Goal: Transaction & Acquisition: Purchase product/service

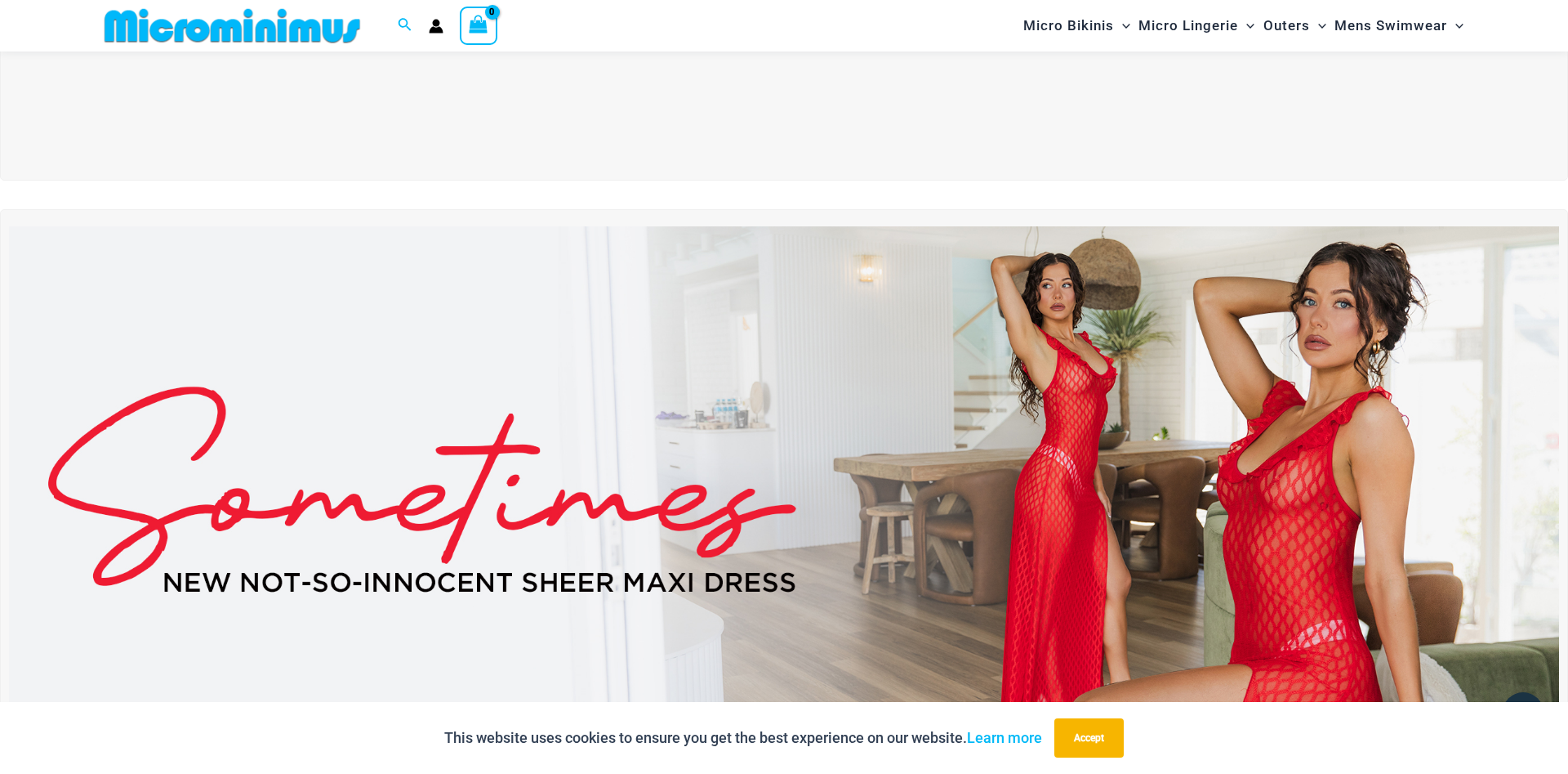
scroll to position [735, 0]
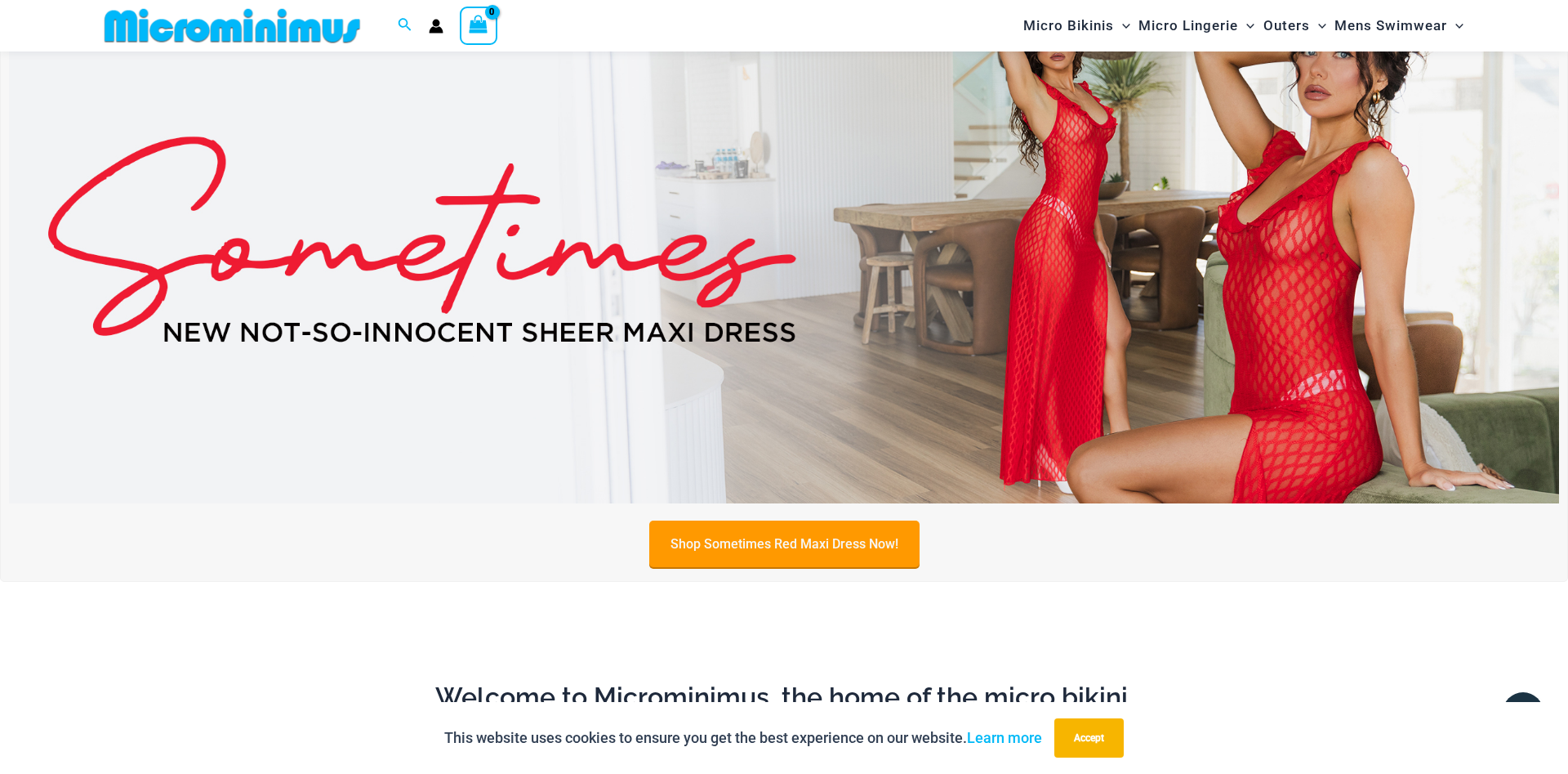
click at [859, 537] on link "Shop Sometimes Red Maxi Dress Now!" at bounding box center [784, 543] width 270 height 46
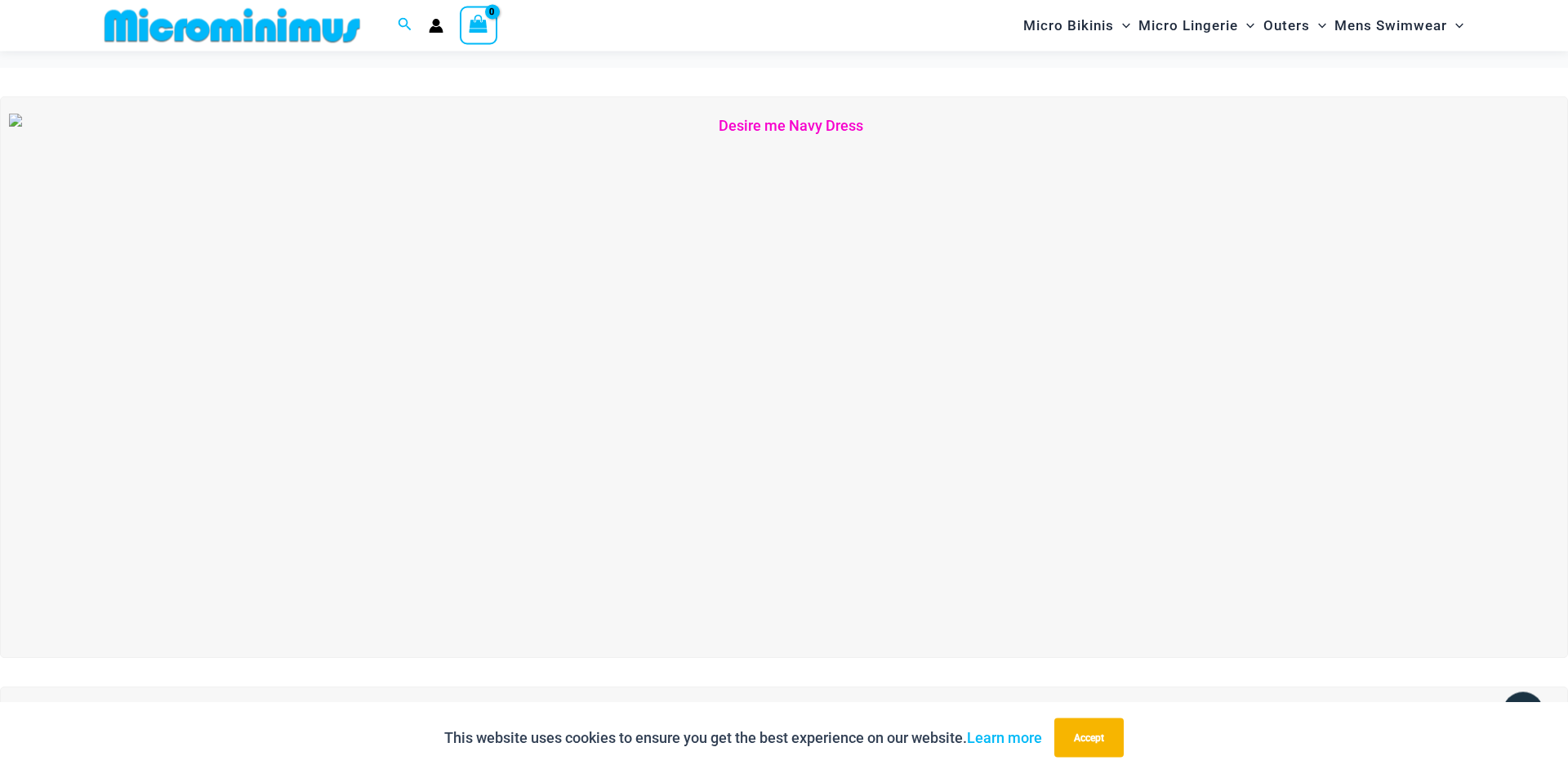
scroll to position [0, 0]
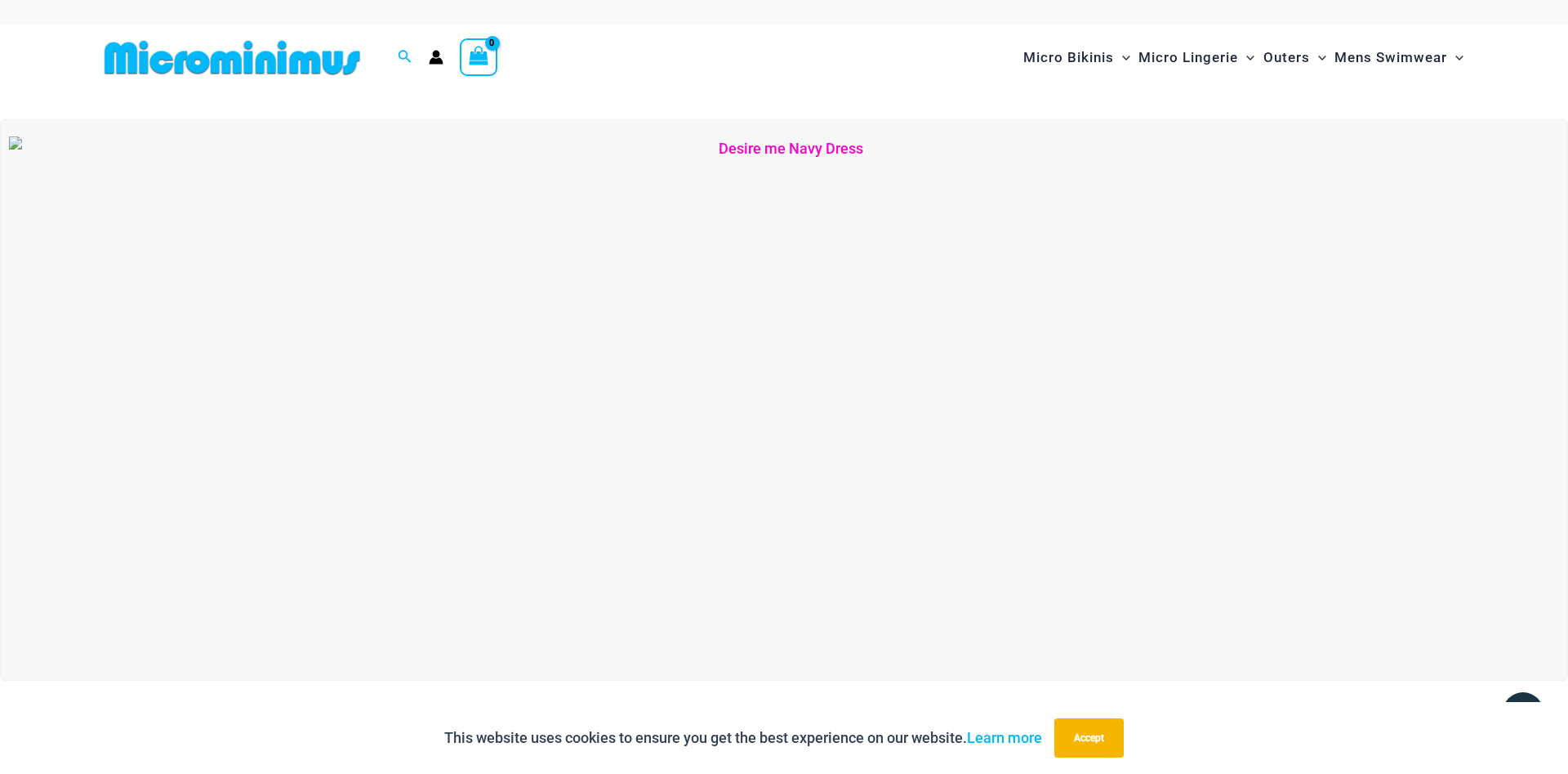
click at [1255, 264] on img at bounding box center [784, 400] width 1550 height 527
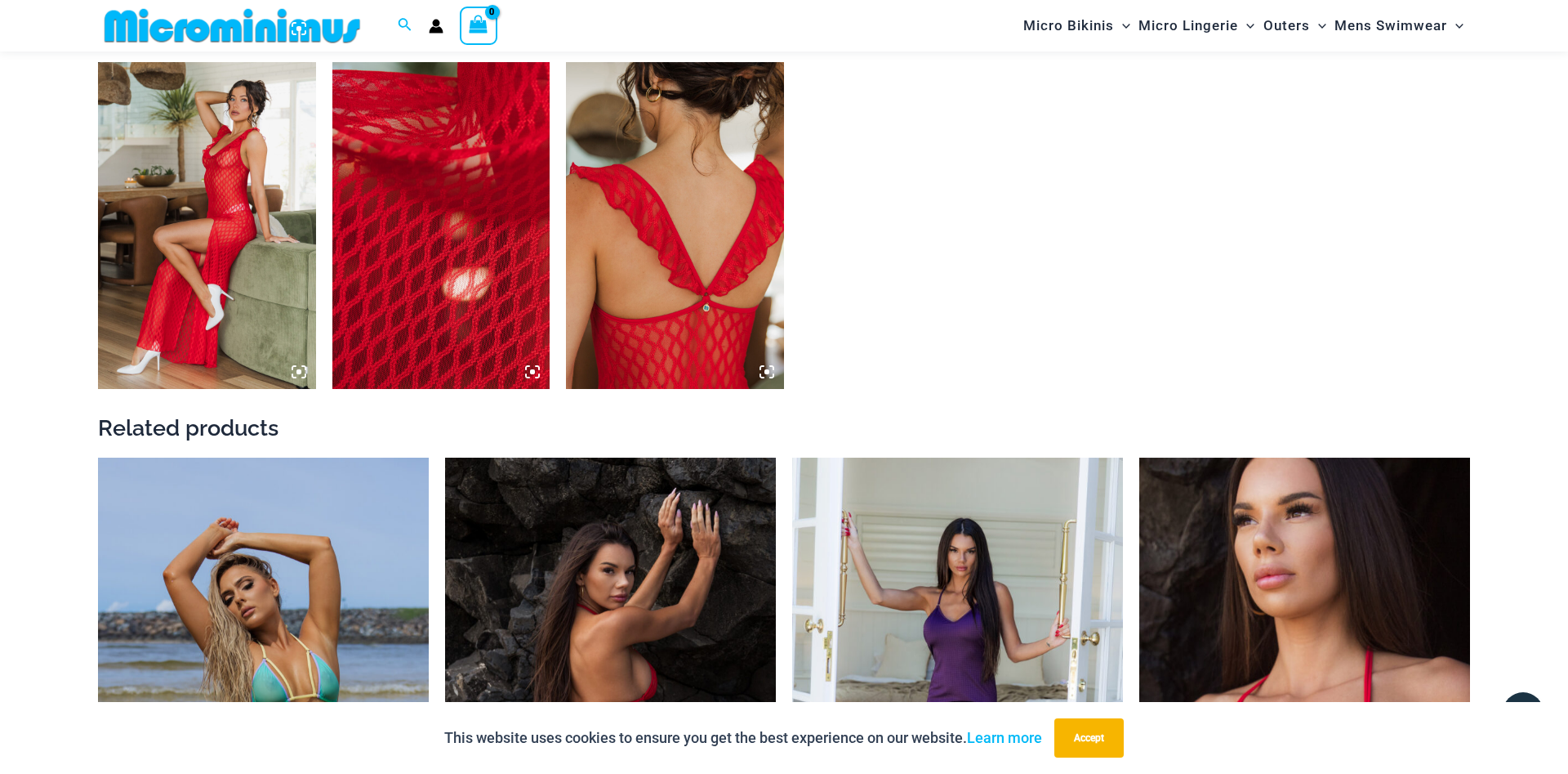
scroll to position [2068, 0]
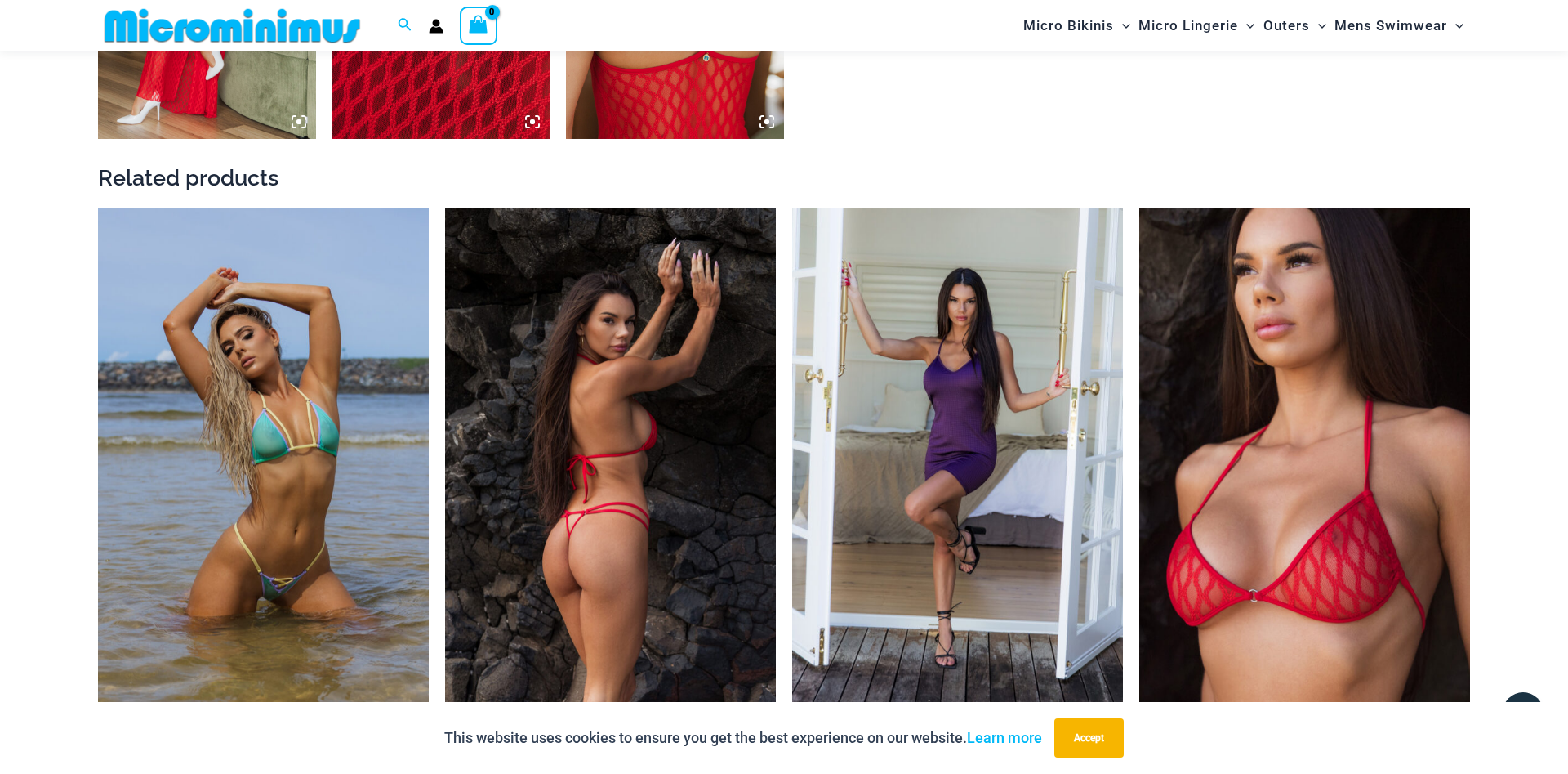
click at [645, 320] on img at bounding box center [610, 455] width 331 height 497
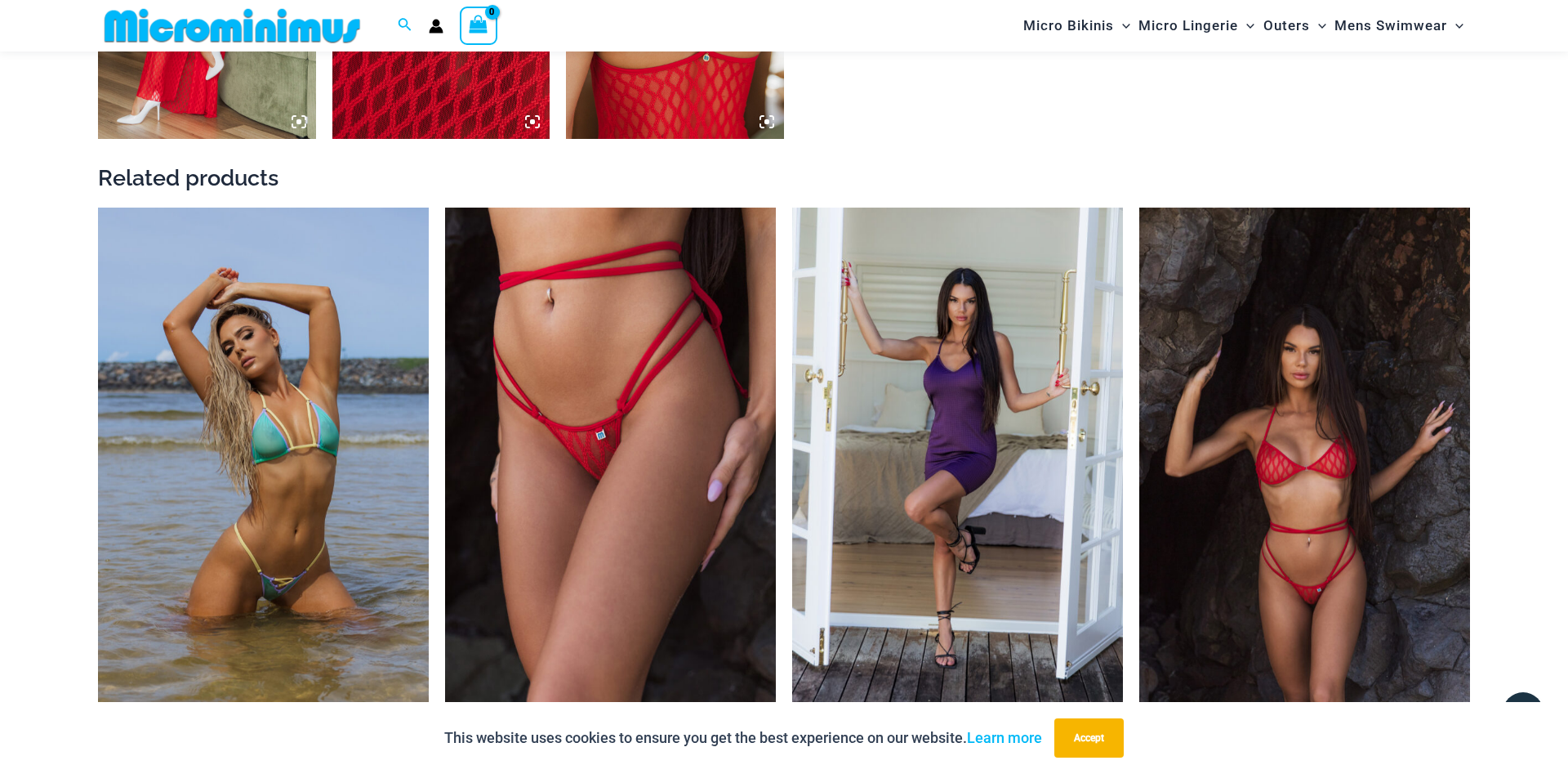
click at [1280, 340] on img at bounding box center [1304, 455] width 331 height 497
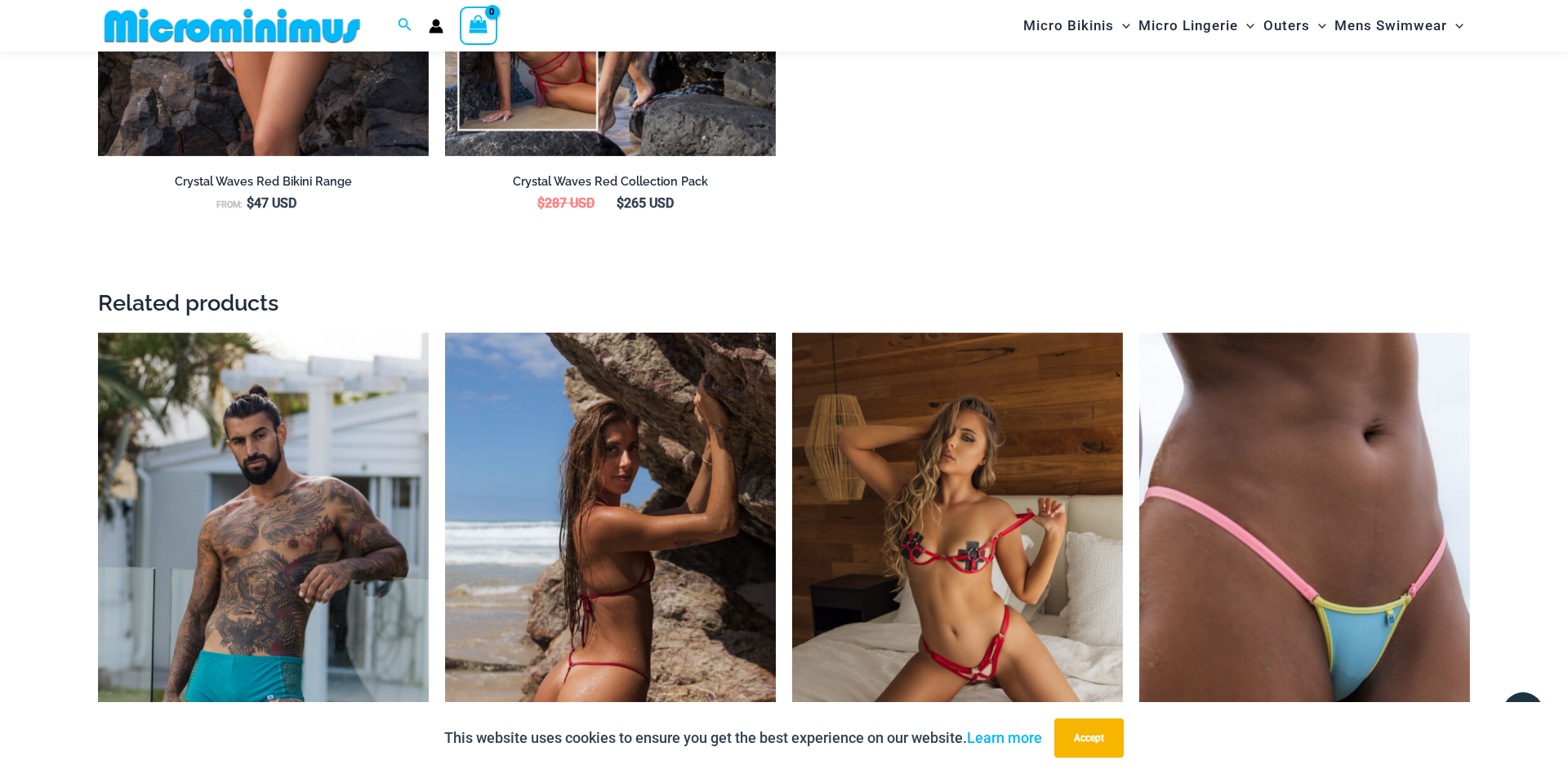
scroll to position [3235, 0]
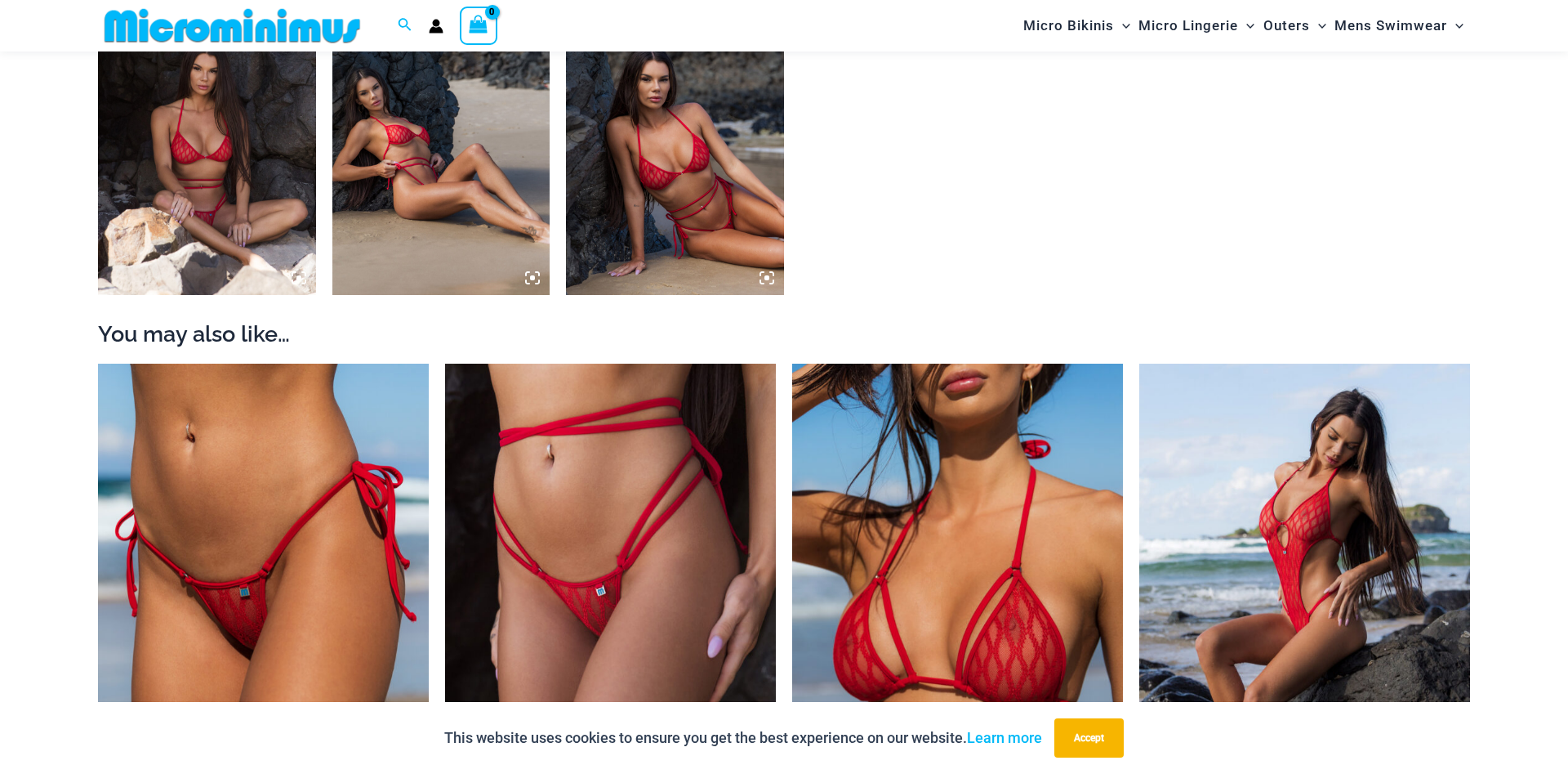
scroll to position [1902, 0]
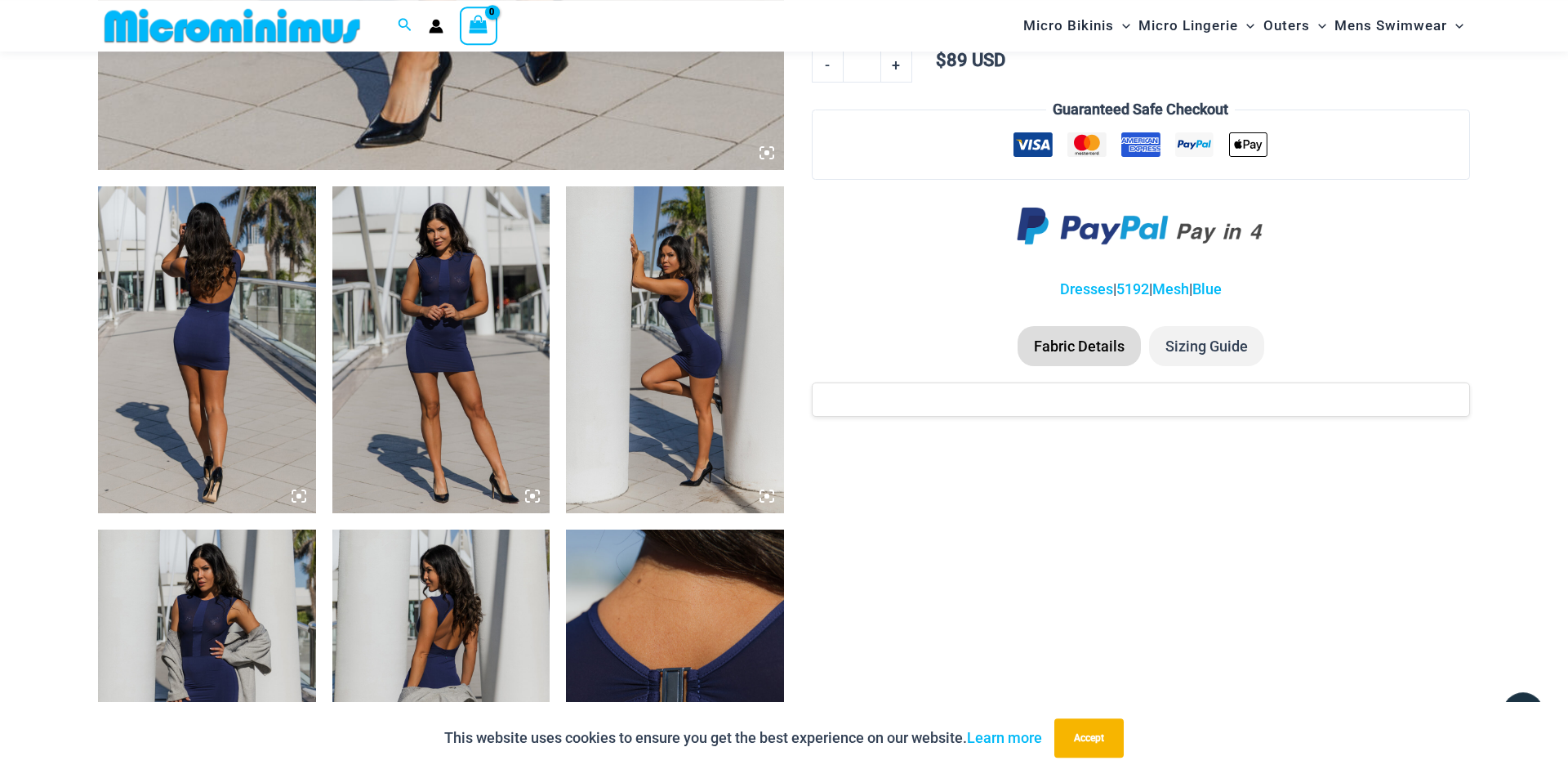
scroll to position [985, 0]
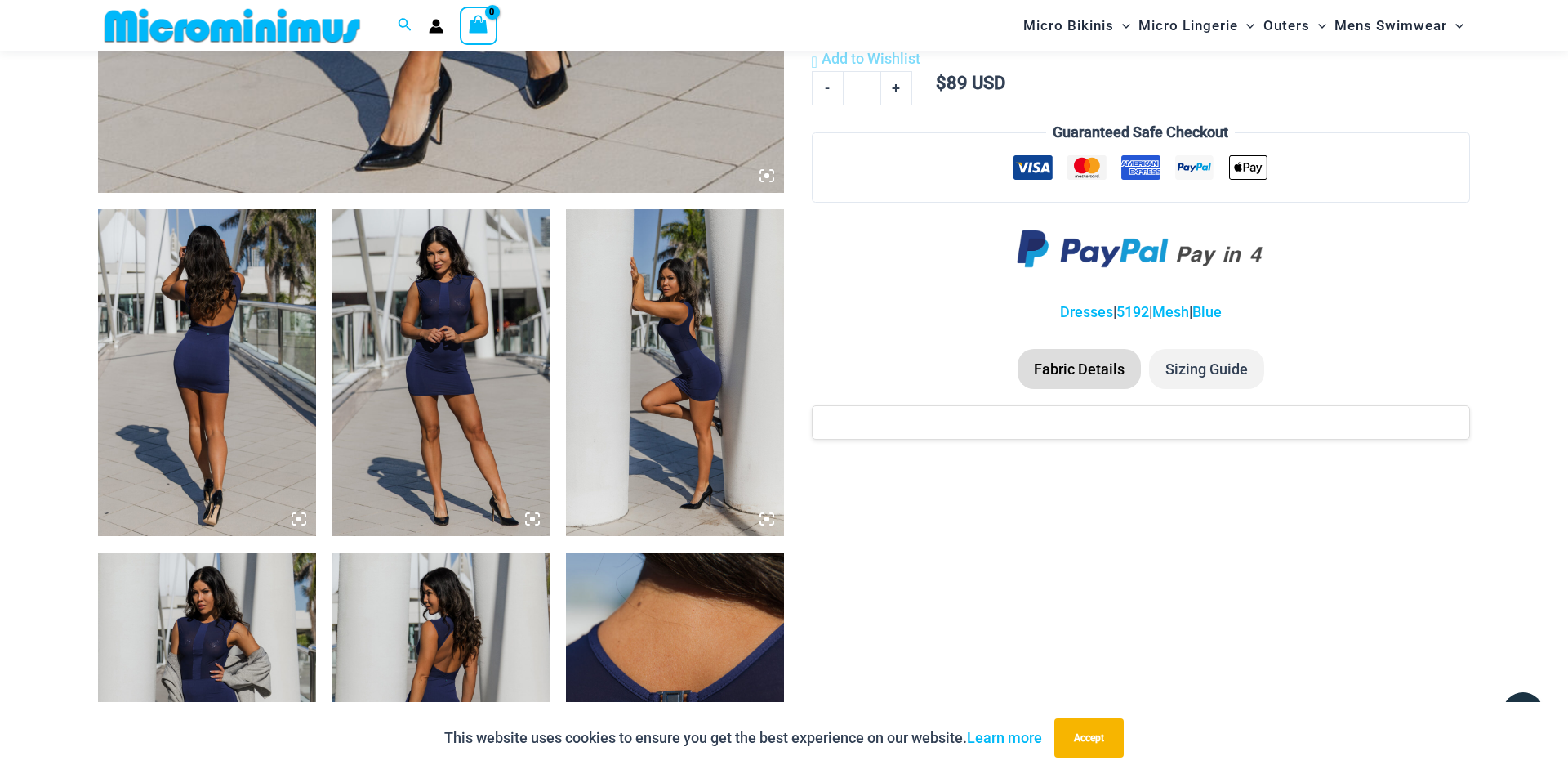
click at [168, 346] on img at bounding box center [206, 372] width 218 height 327
